Goal: Find specific page/section: Find specific page/section

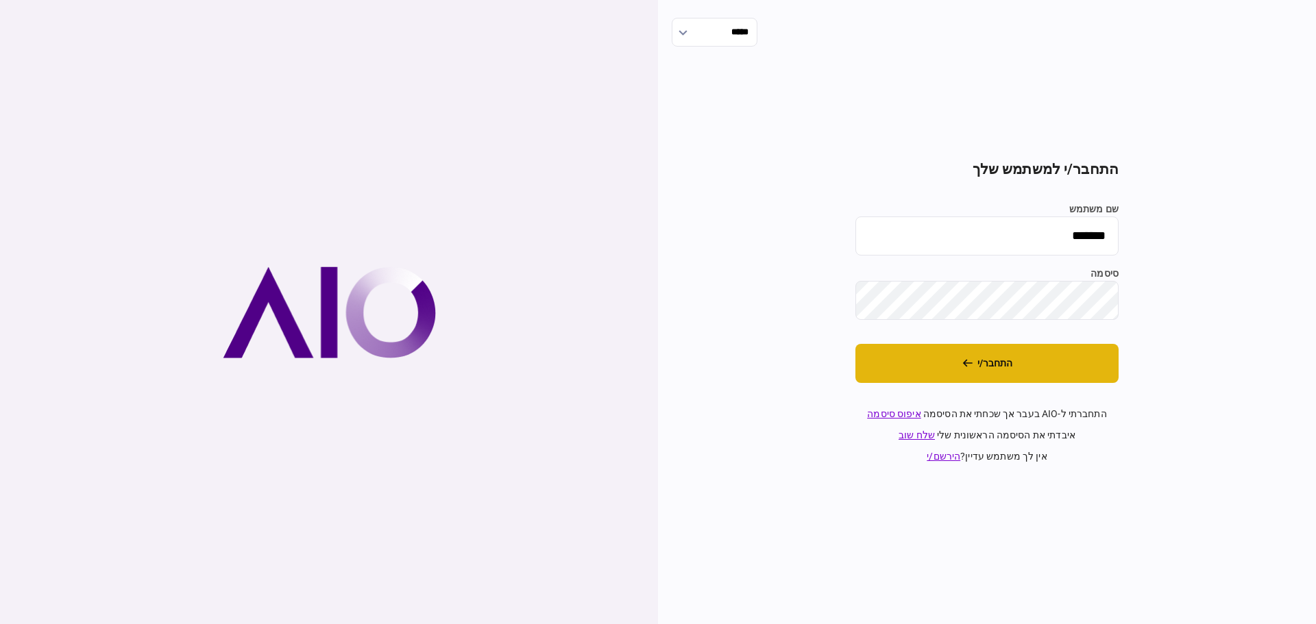
click at [994, 363] on button "התחבר/י" at bounding box center [986, 363] width 263 height 39
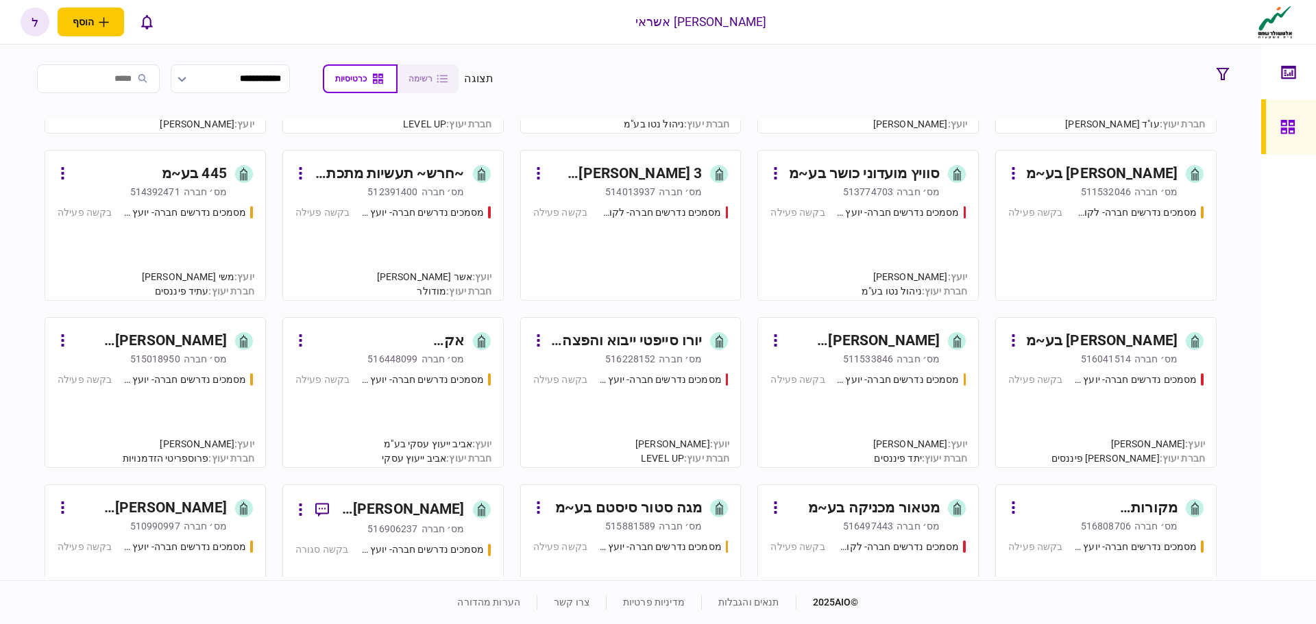
scroll to position [69, 0]
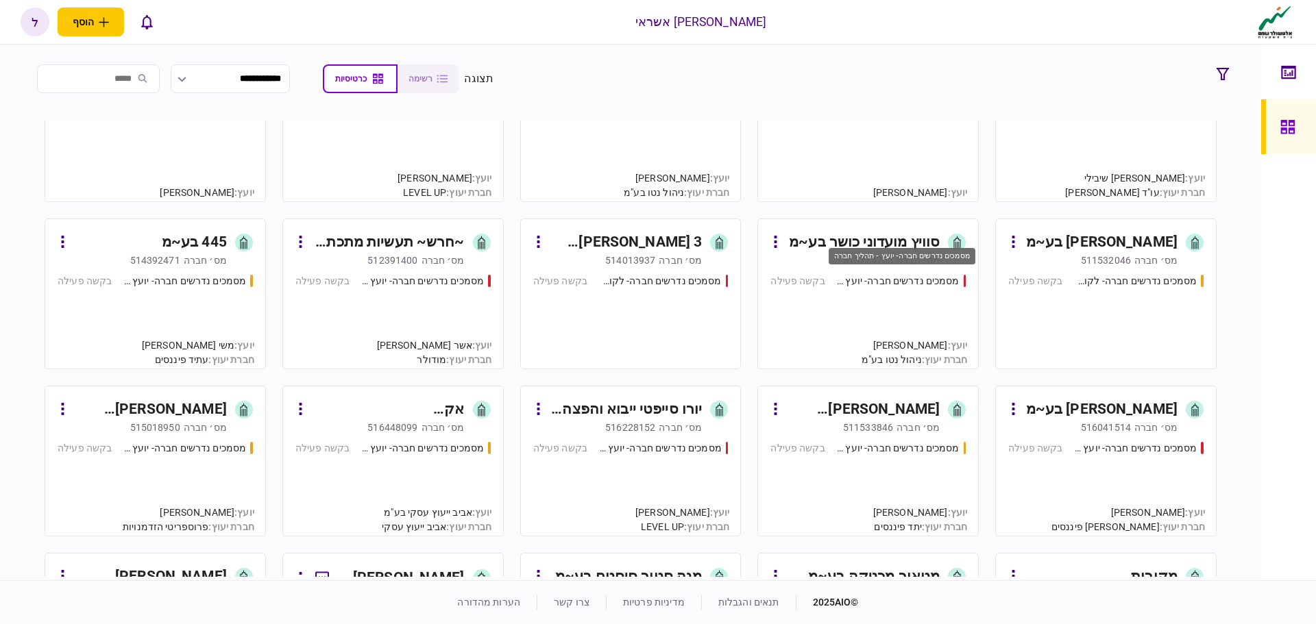
click at [875, 285] on div "מסמכים נדרשים חברה- יועץ - תהליך חברה" at bounding box center [897, 281] width 123 height 14
